Goal: Check status: Check status

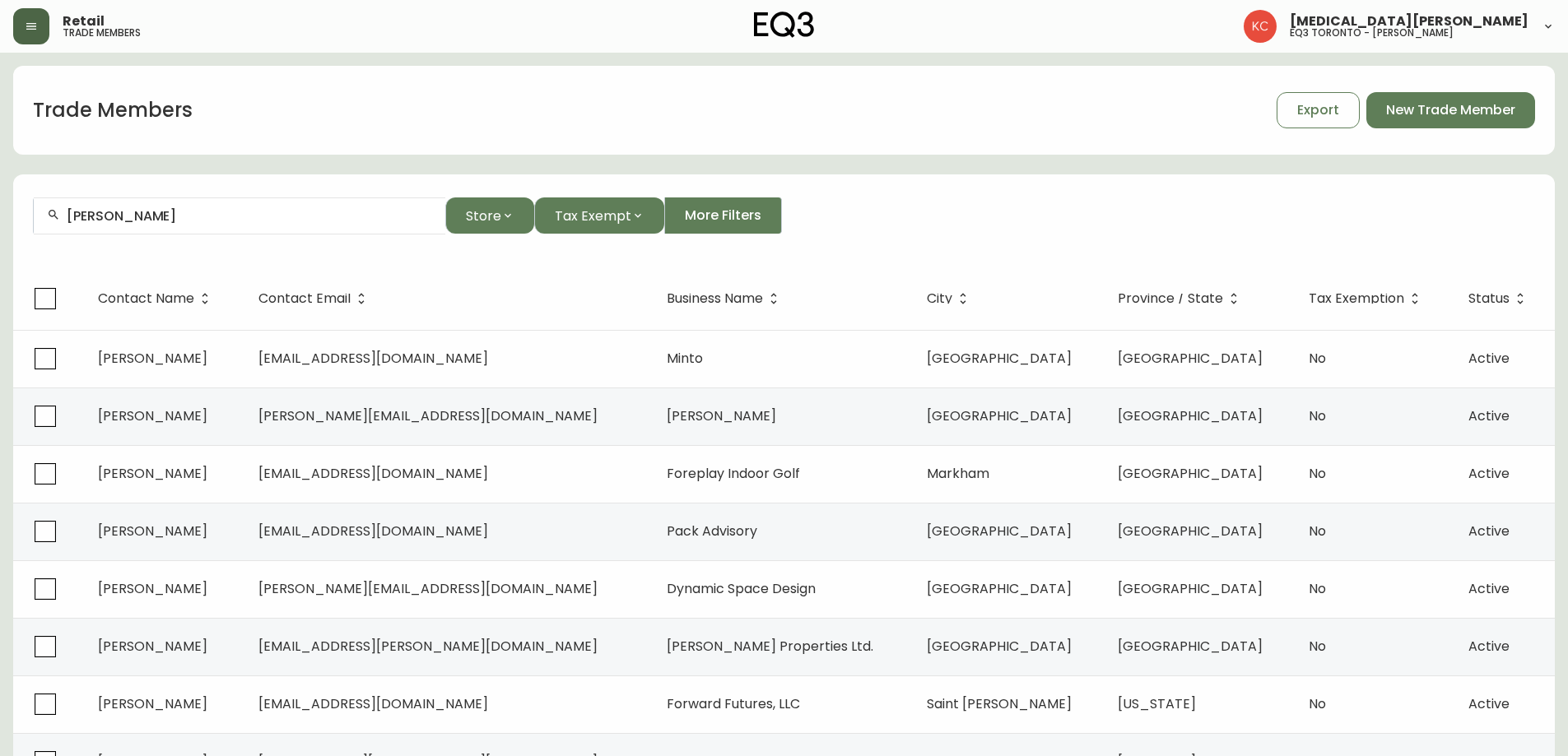
click at [36, 18] on button "button" at bounding box center [31, 26] width 36 height 36
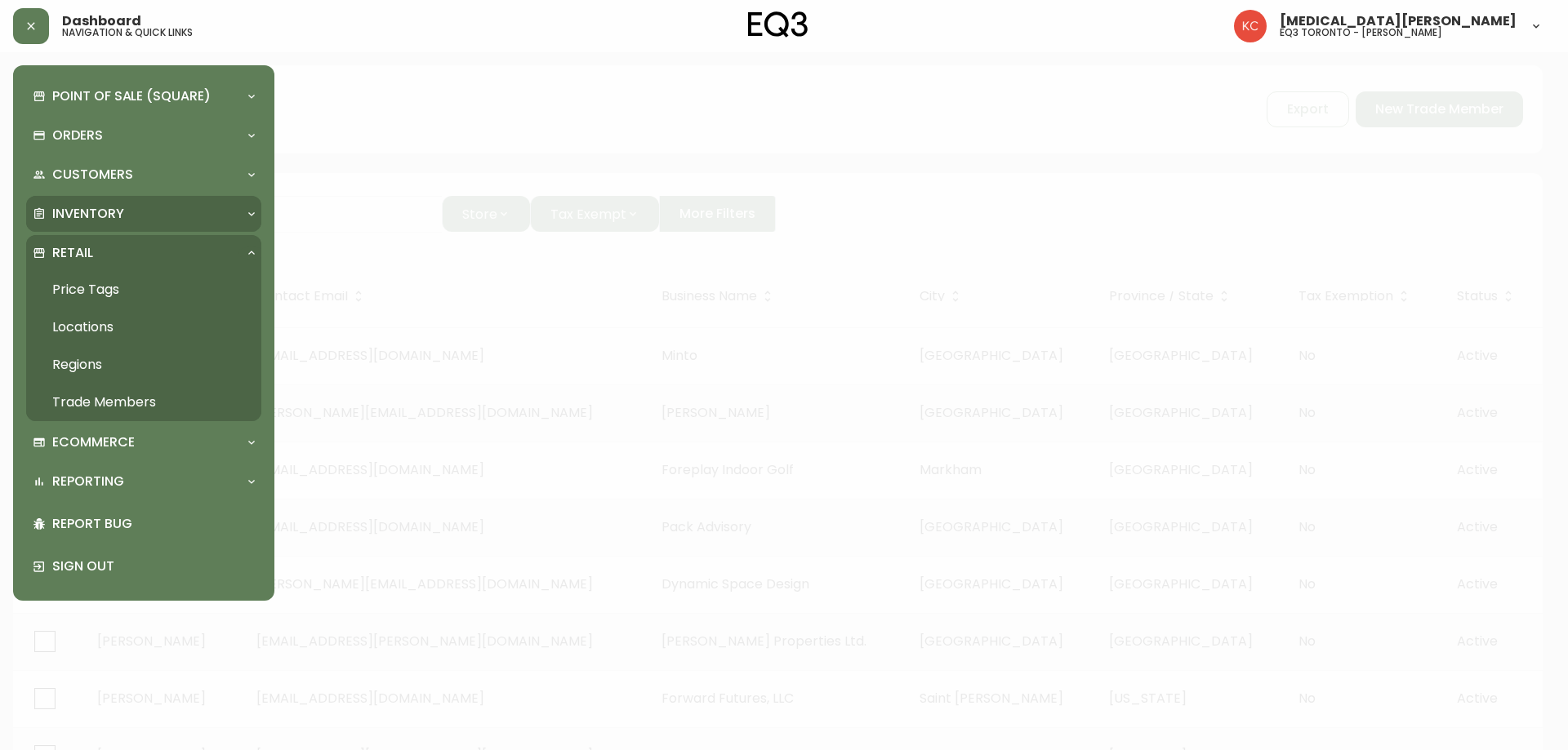
click at [106, 219] on p "Inventory" at bounding box center [88, 214] width 71 height 18
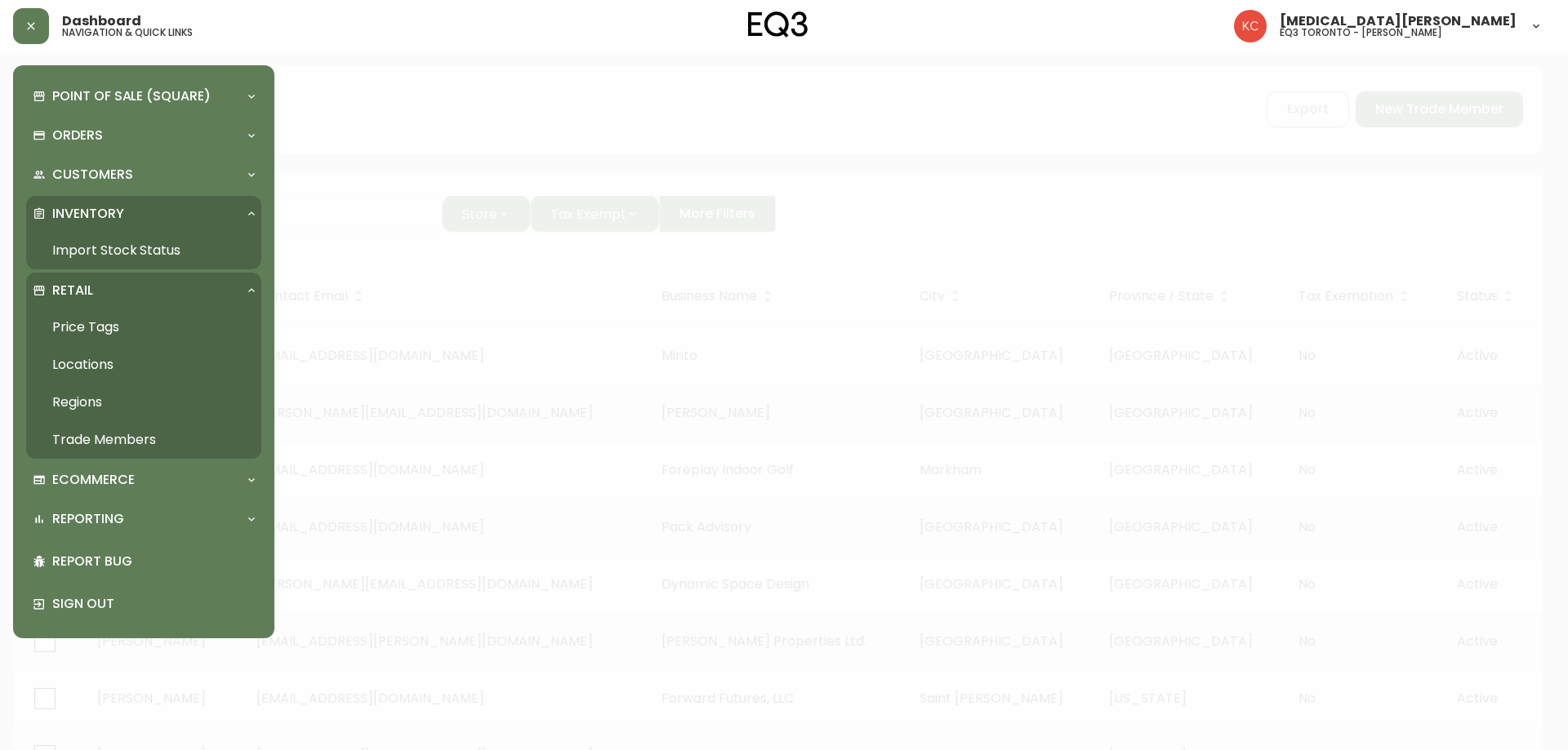
click at [162, 242] on link "Import Stock Status" at bounding box center [144, 251] width 235 height 38
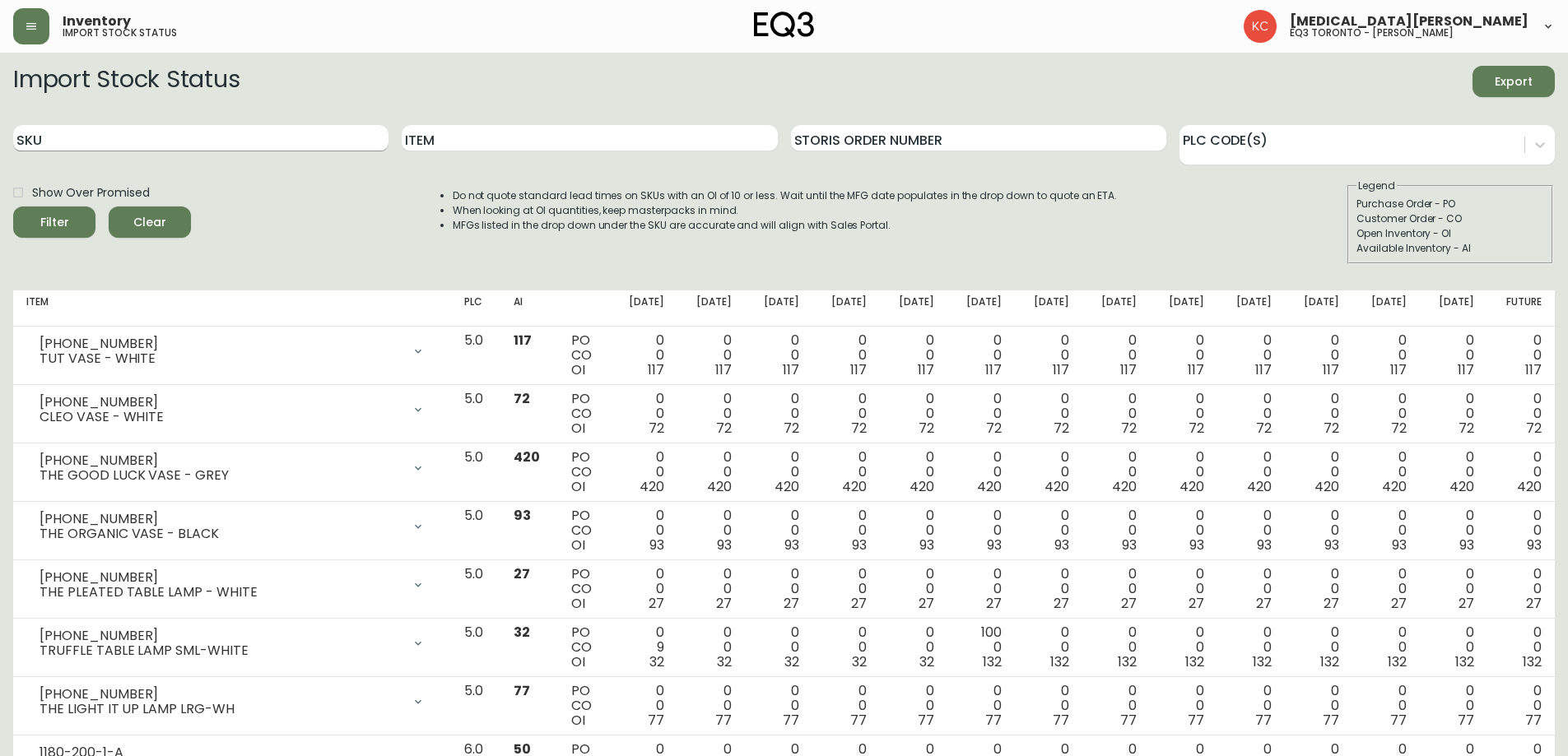
click at [333, 132] on input "SKU" at bounding box center [200, 138] width 375 height 26
paste input "[PHONE_NUMBER]"
type input "[PHONE_NUMBER]"
click at [71, 222] on span "Filter" at bounding box center [55, 222] width 56 height 21
